Goal: Check status: Check status

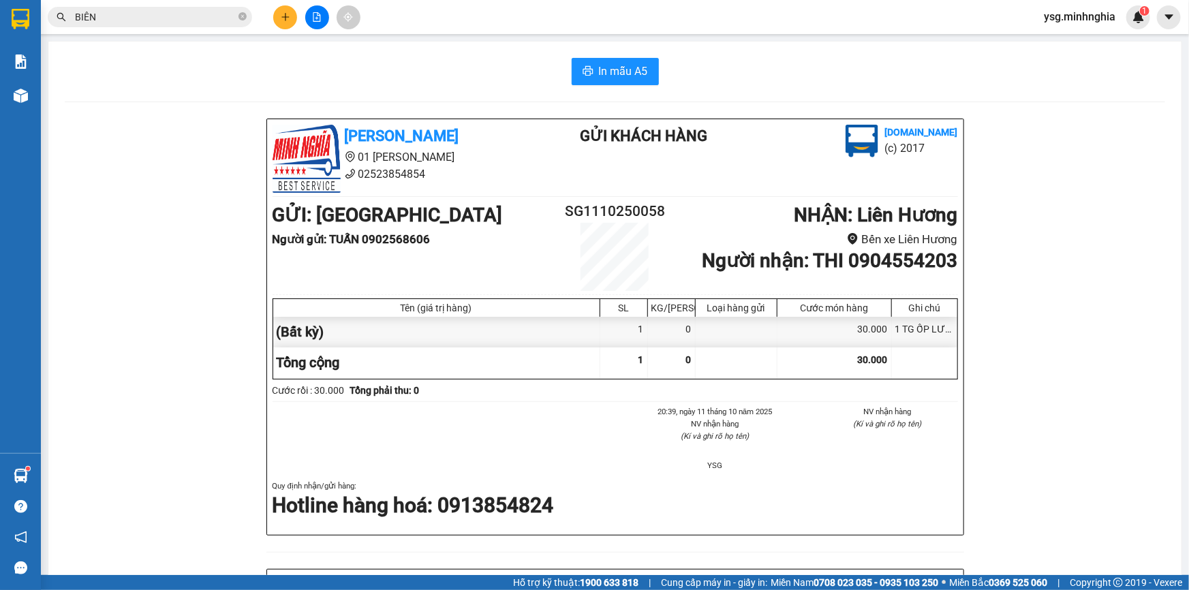
scroll to position [247, 0]
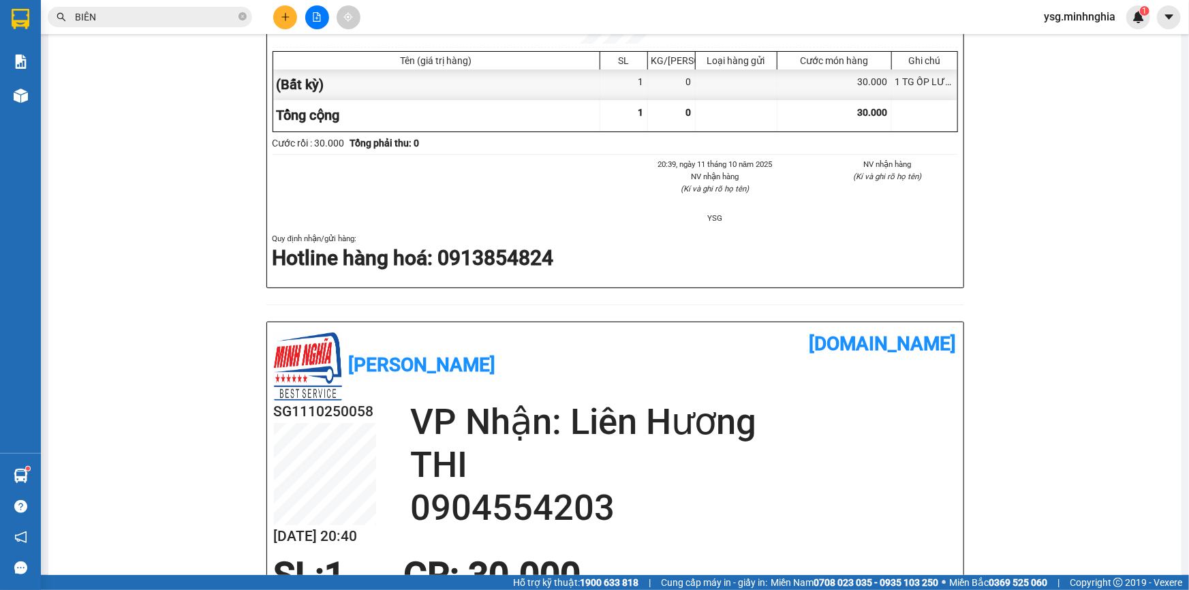
click at [313, 19] on icon "file-add" at bounding box center [316, 17] width 7 height 10
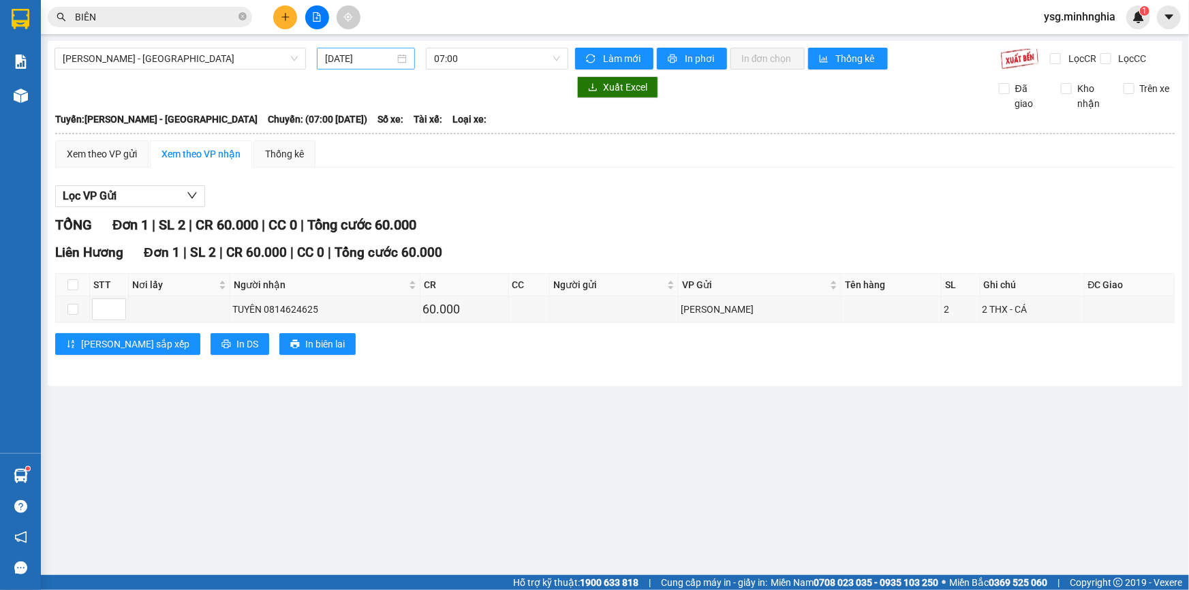
click at [362, 63] on input "[DATE]" at bounding box center [359, 58] width 69 height 15
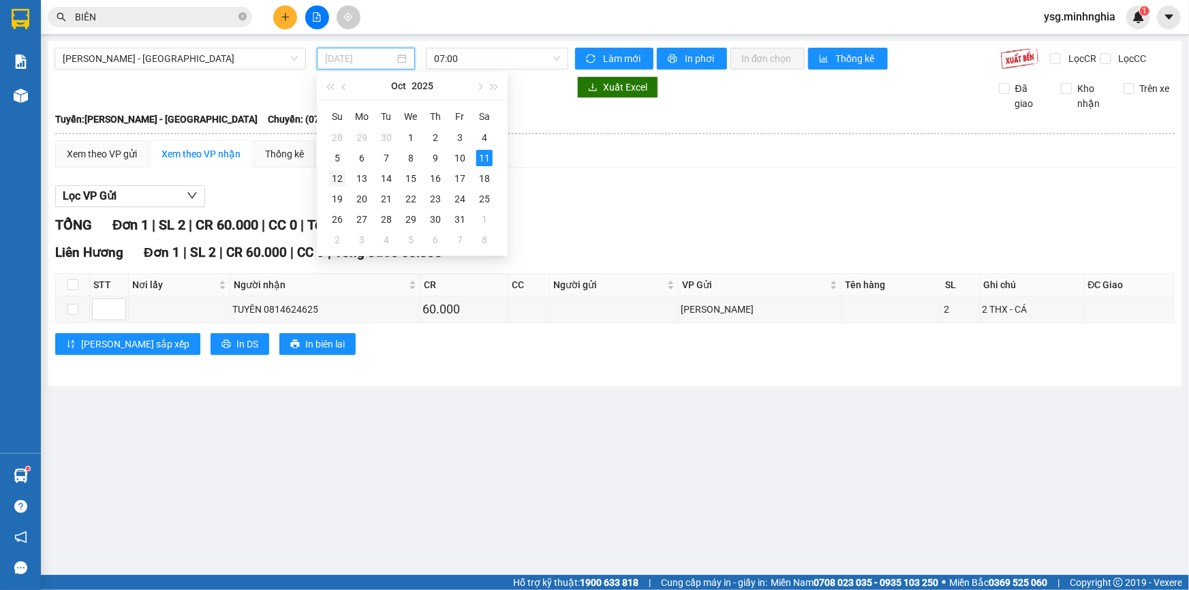
click at [341, 174] on div "12" at bounding box center [337, 178] width 16 height 16
type input "[DATE]"
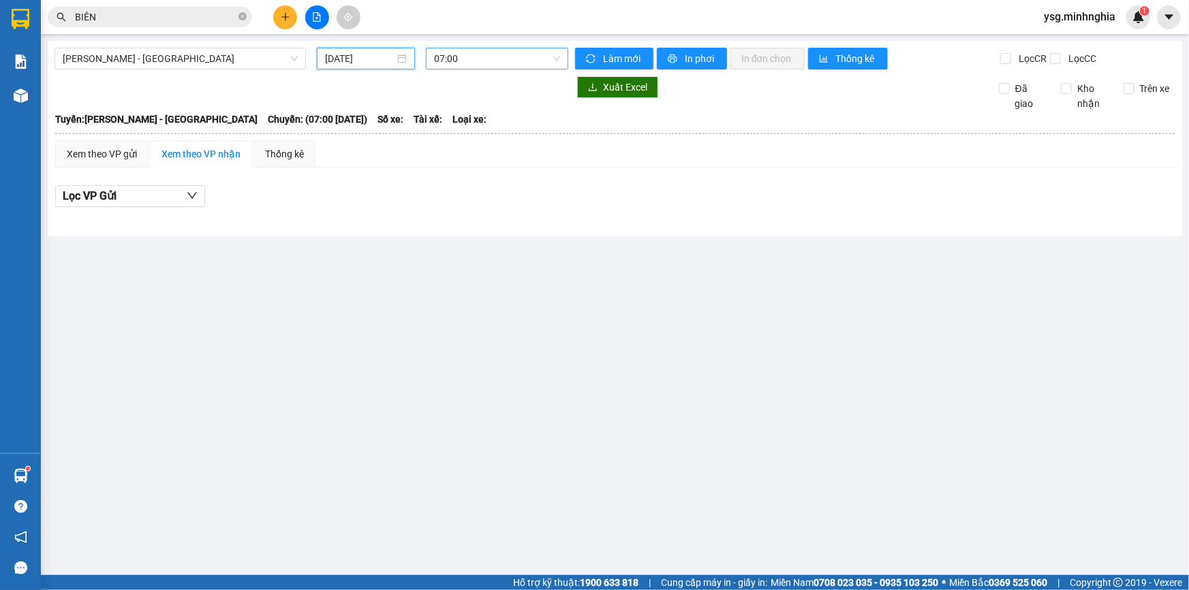
click at [505, 59] on span "07:00" at bounding box center [497, 58] width 126 height 20
